Goal: Check status: Check status

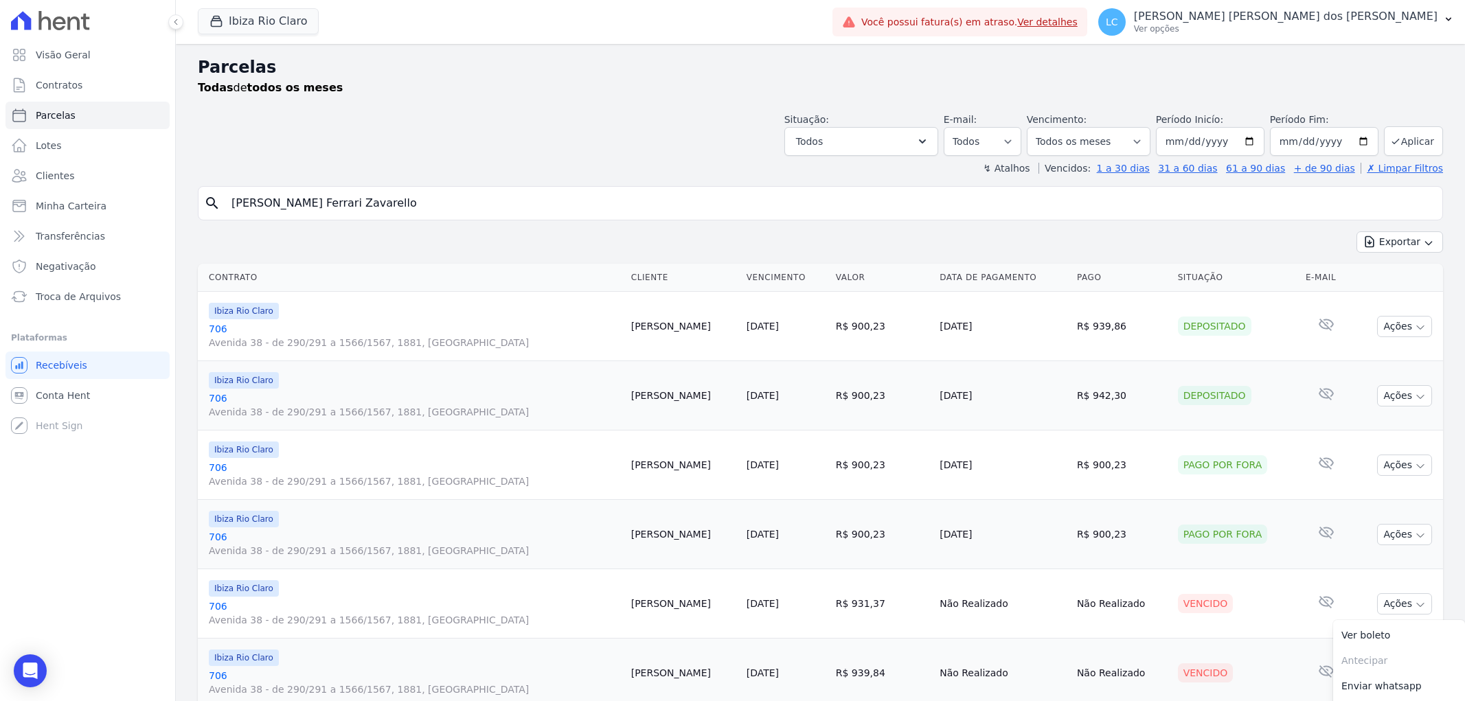
select select
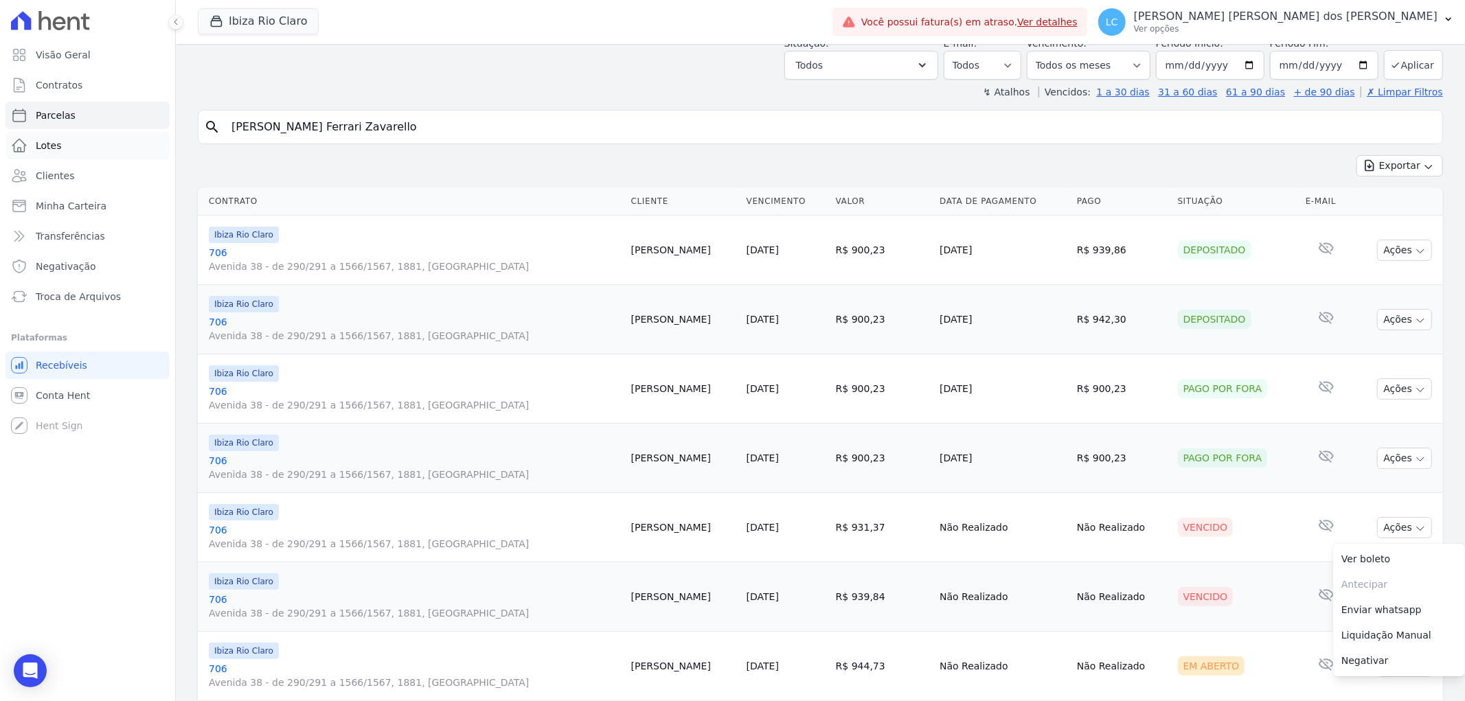
drag, startPoint x: 401, startPoint y: 129, endPoint x: 49, endPoint y: 134, distance: 351.7
click at [49, 133] on div "Visão Geral Contratos [GEOGRAPHIC_DATA] Lotes Clientes Minha Carteira Transferê…" at bounding box center [732, 350] width 1465 height 701
paste input "[PERSON_NAME] dos [PERSON_NAME] [PERSON_NAME]"
type input "[PERSON_NAME] dos [PERSON_NAME] [PERSON_NAME]"
select select
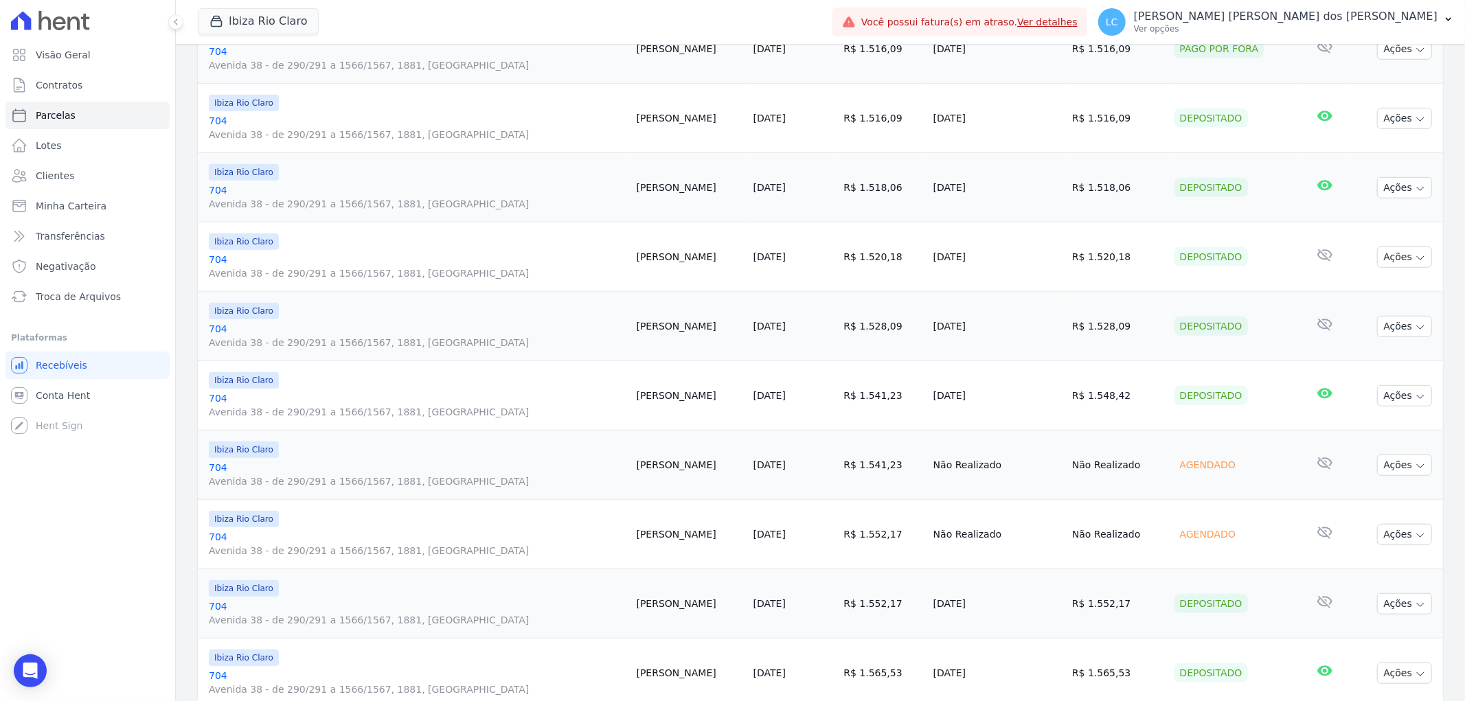
scroll to position [1144, 0]
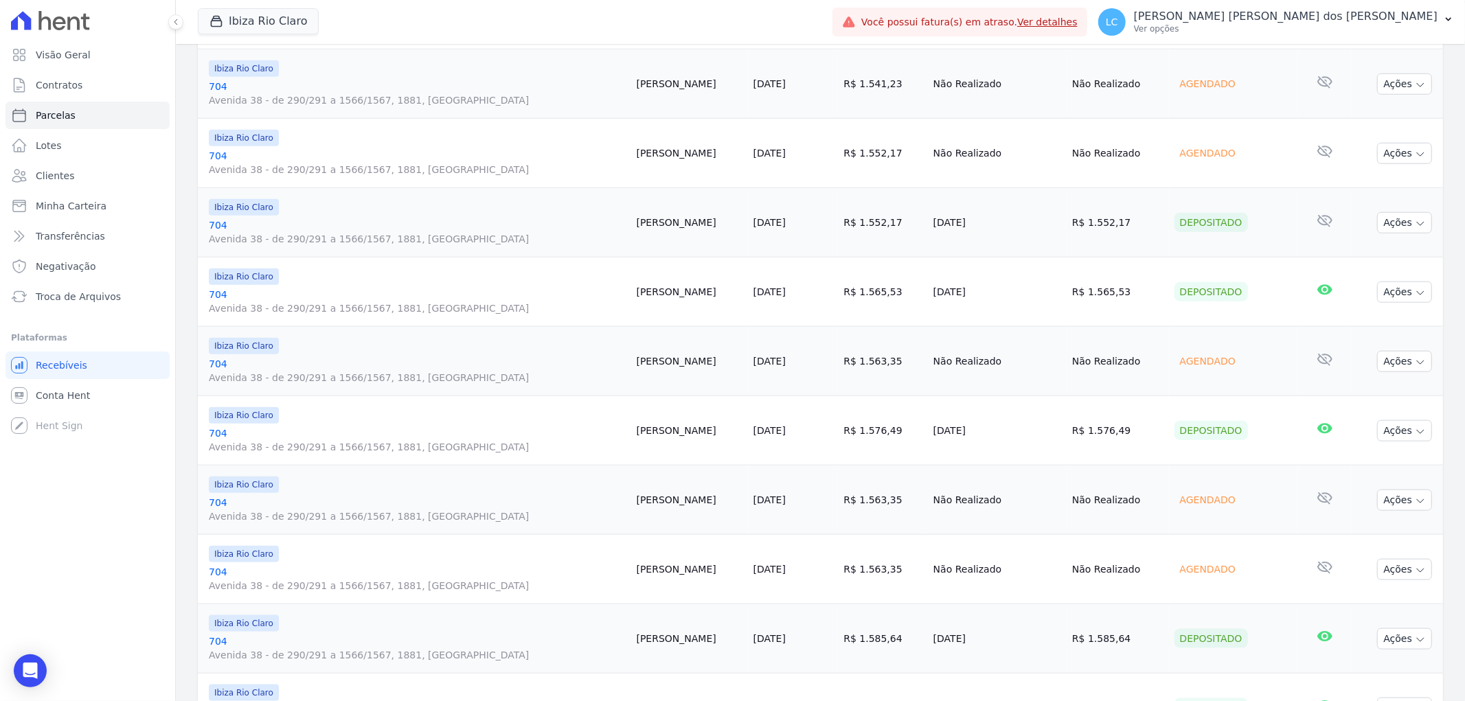
drag, startPoint x: 1086, startPoint y: 223, endPoint x: 1045, endPoint y: 227, distance: 40.7
click at [1067, 227] on td "R$ 1.552,17" at bounding box center [1118, 222] width 102 height 69
copy td "1.552,17"
click at [1175, 295] on div "Depositado" at bounding box center [1211, 291] width 73 height 19
click at [1067, 304] on td "R$ 1.565,53" at bounding box center [1118, 292] width 102 height 69
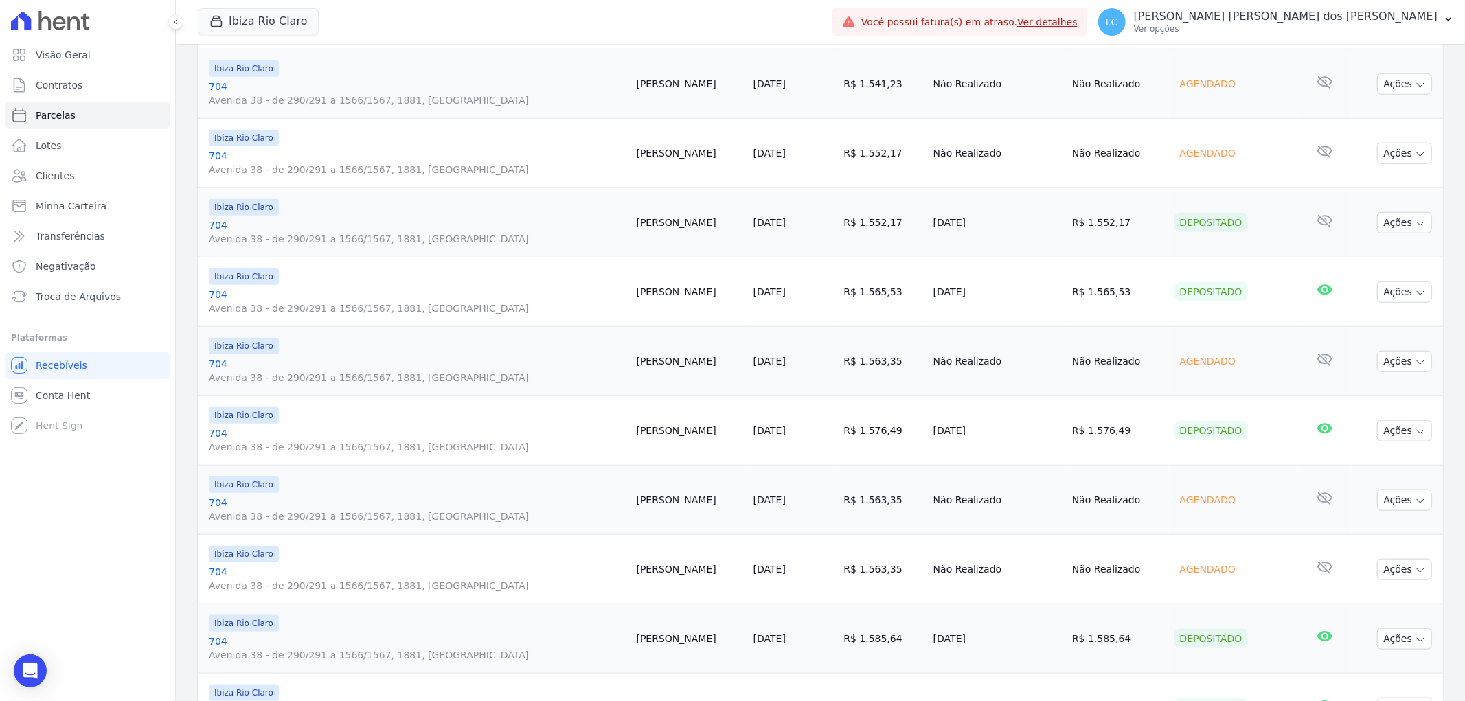
drag, startPoint x: 1085, startPoint y: 293, endPoint x: 1047, endPoint y: 300, distance: 38.5
click at [1067, 300] on td "R$ 1.565,53" at bounding box center [1118, 292] width 102 height 69
copy td "1.565,53"
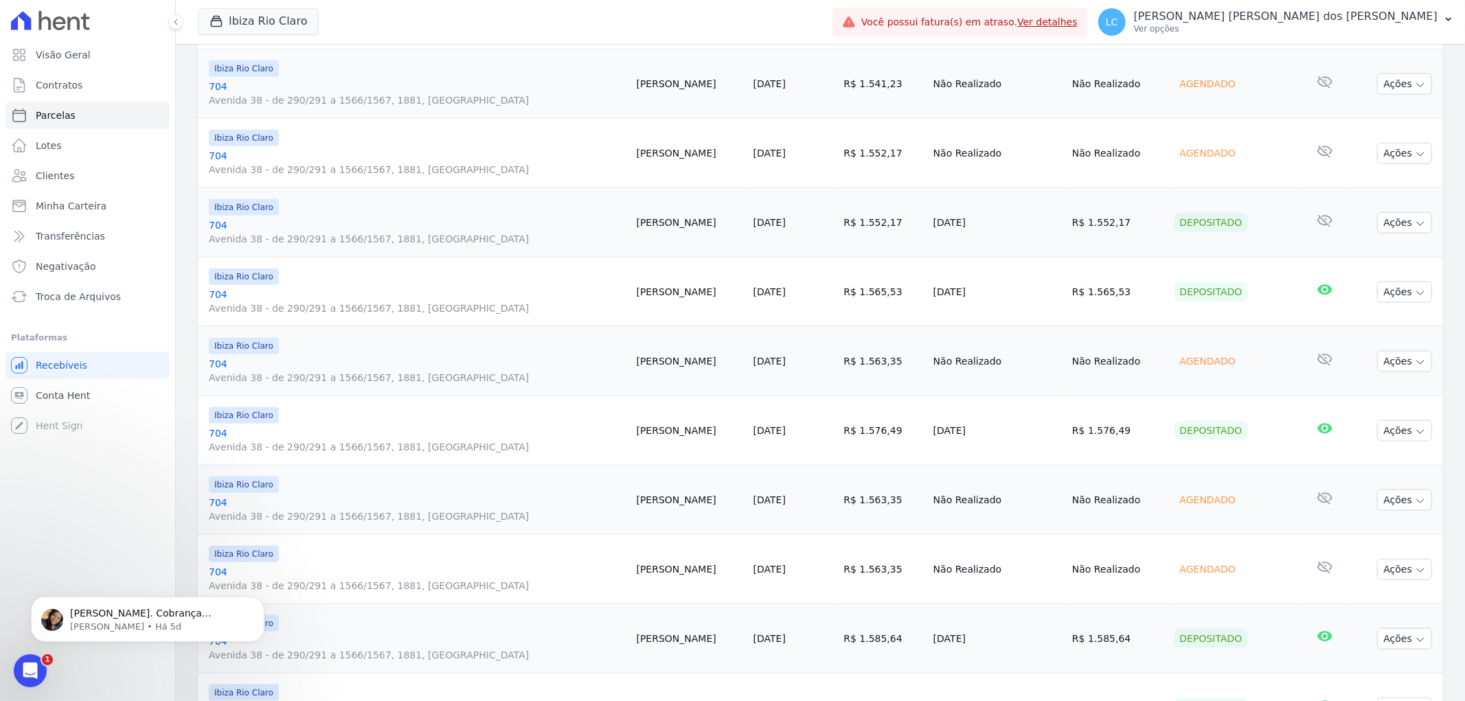
scroll to position [0, 0]
click at [525, 271] on div "Ibiza Rio Claro" at bounding box center [417, 277] width 417 height 16
